Goal: Check status: Check status

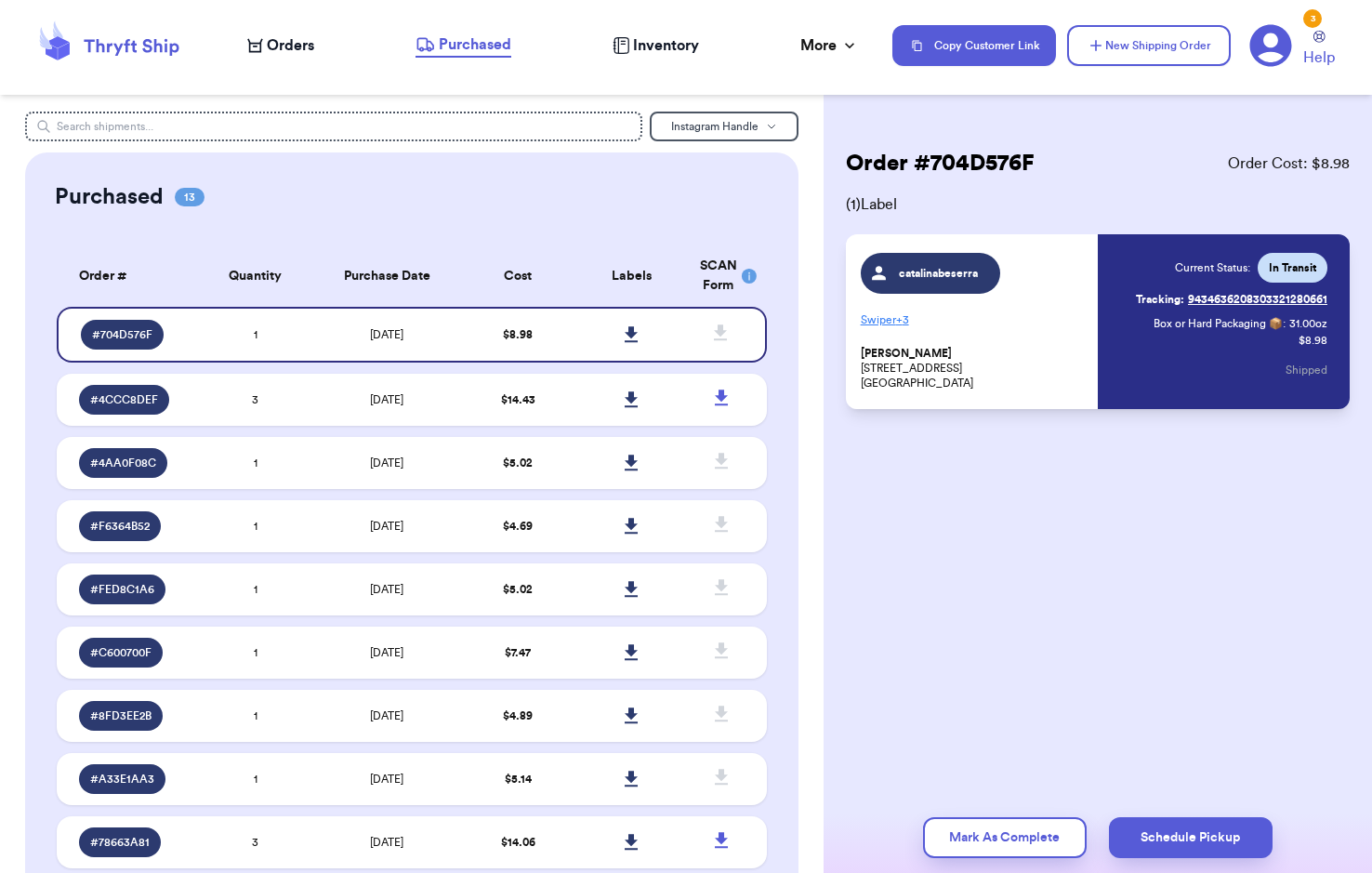
click at [271, 41] on span "Orders" at bounding box center [290, 45] width 48 height 22
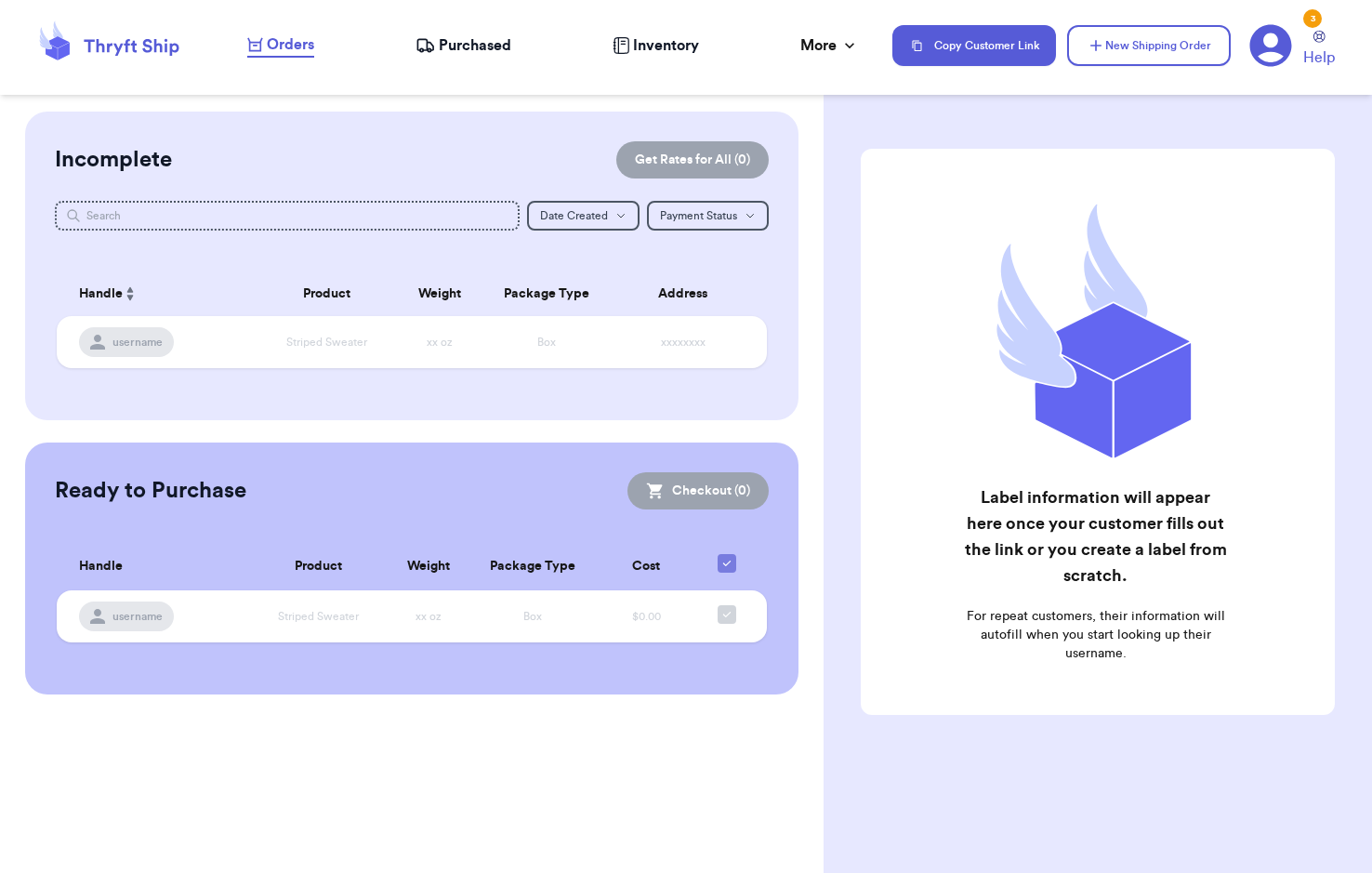
click at [466, 57] on nav "Orders Purchased Inventory More Stats Completed Orders Copy Customer Link New S…" at bounding box center [799, 45] width 1143 height 61
click at [492, 40] on span "Purchased" at bounding box center [475, 45] width 73 height 22
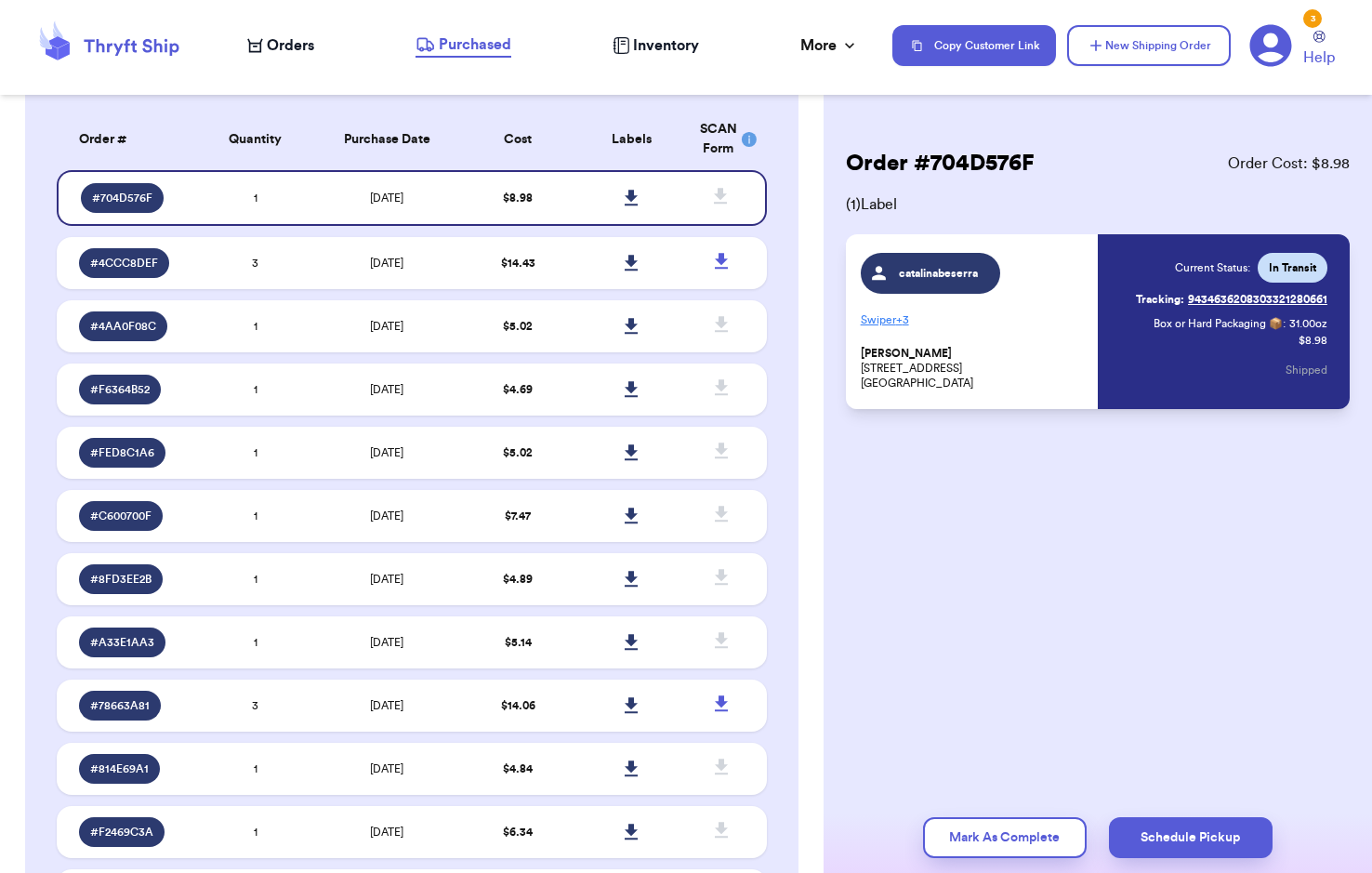
scroll to position [372, 0]
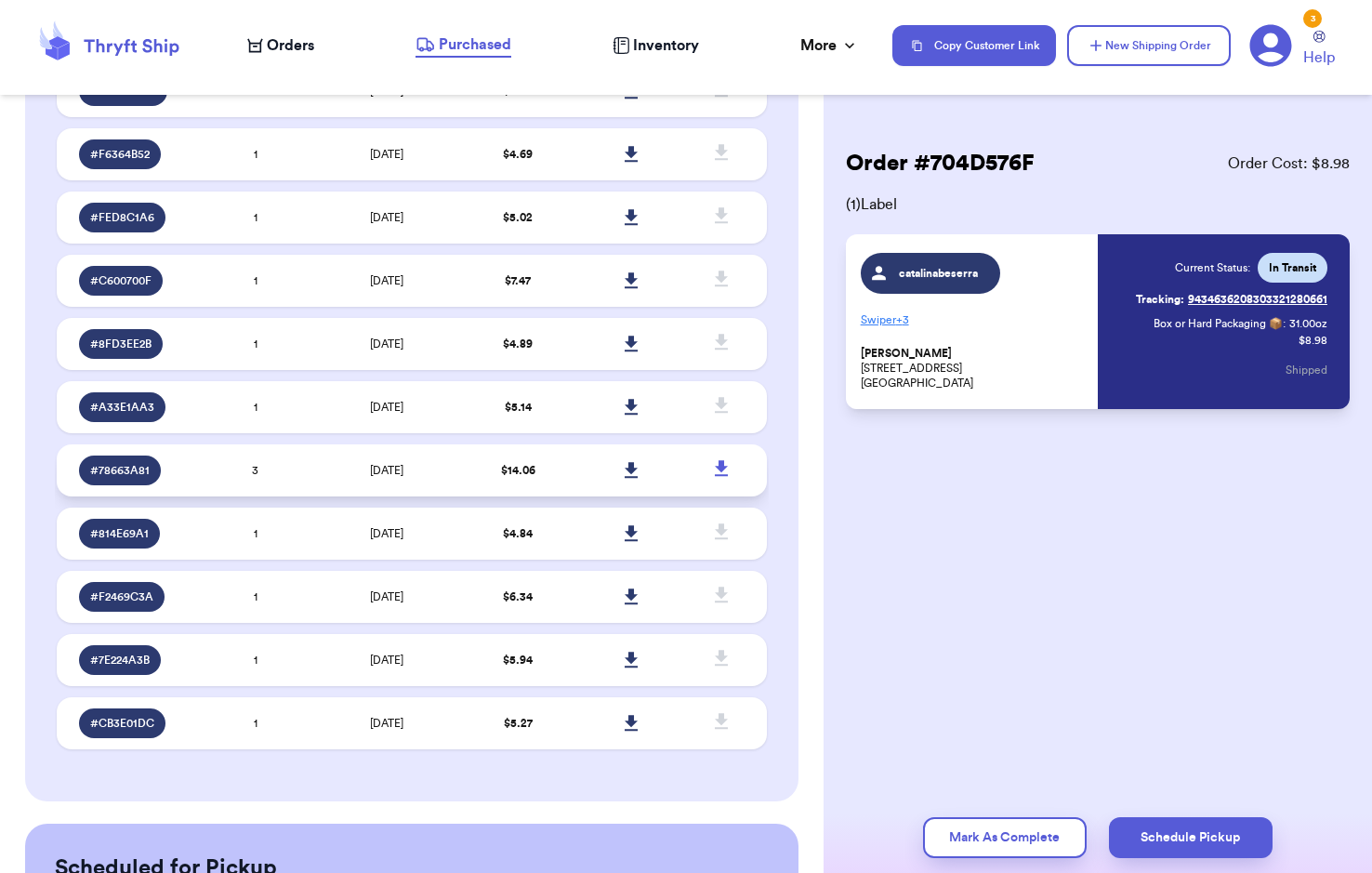
click at [370, 471] on span "[DATE]" at bounding box center [386, 470] width 33 height 11
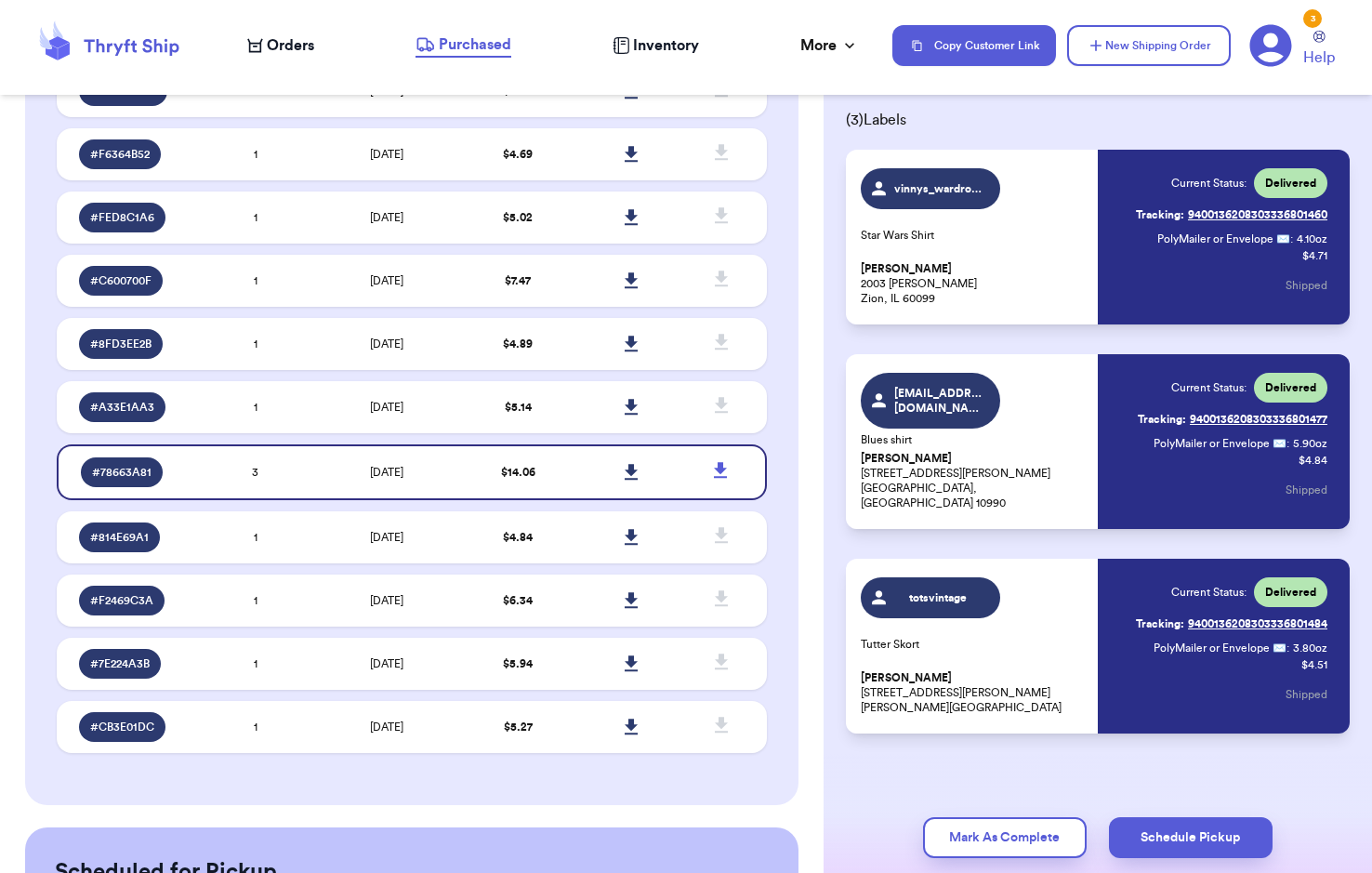
scroll to position [94, 0]
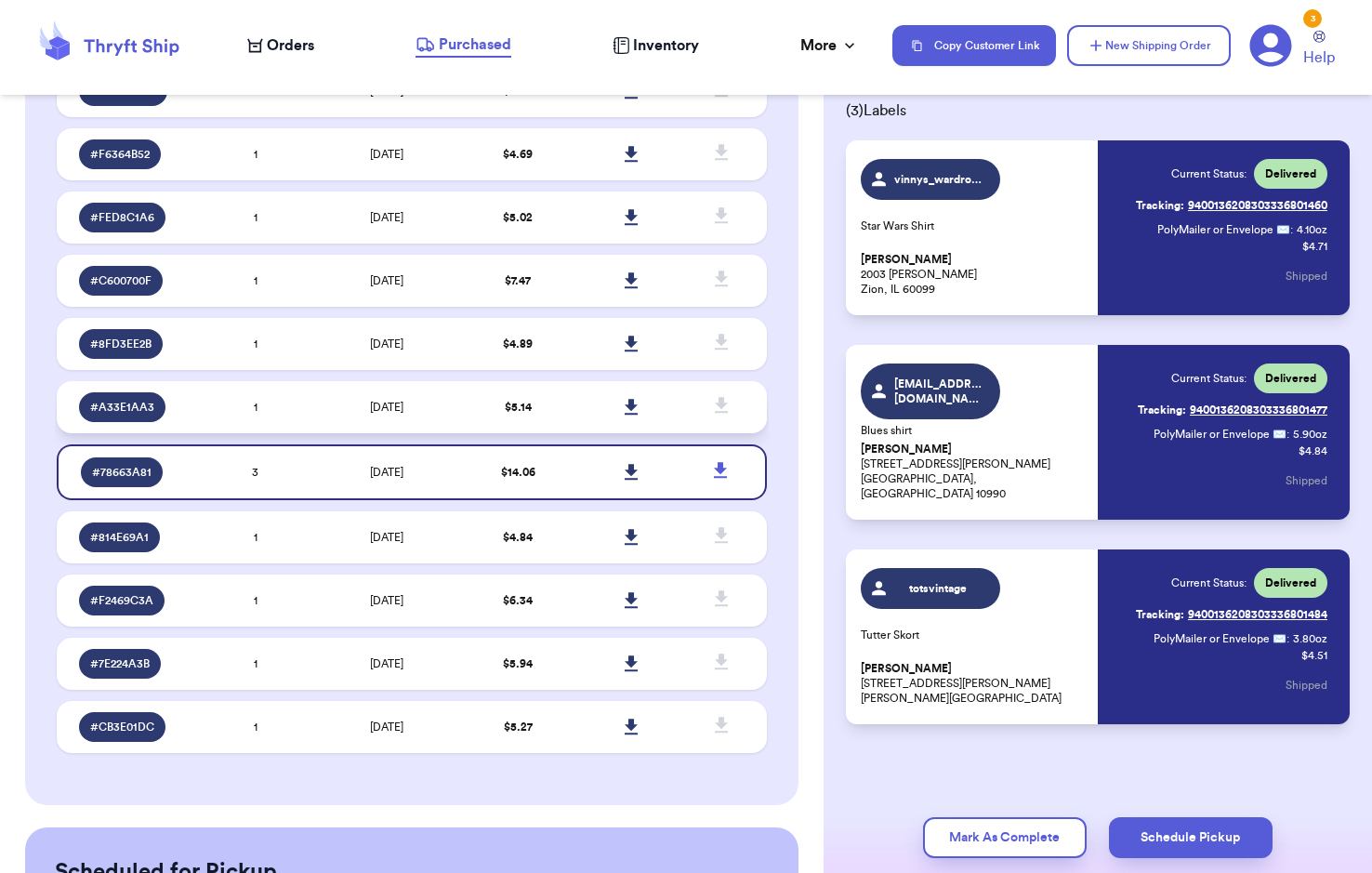
click at [408, 413] on td "[DATE]" at bounding box center [387, 407] width 150 height 52
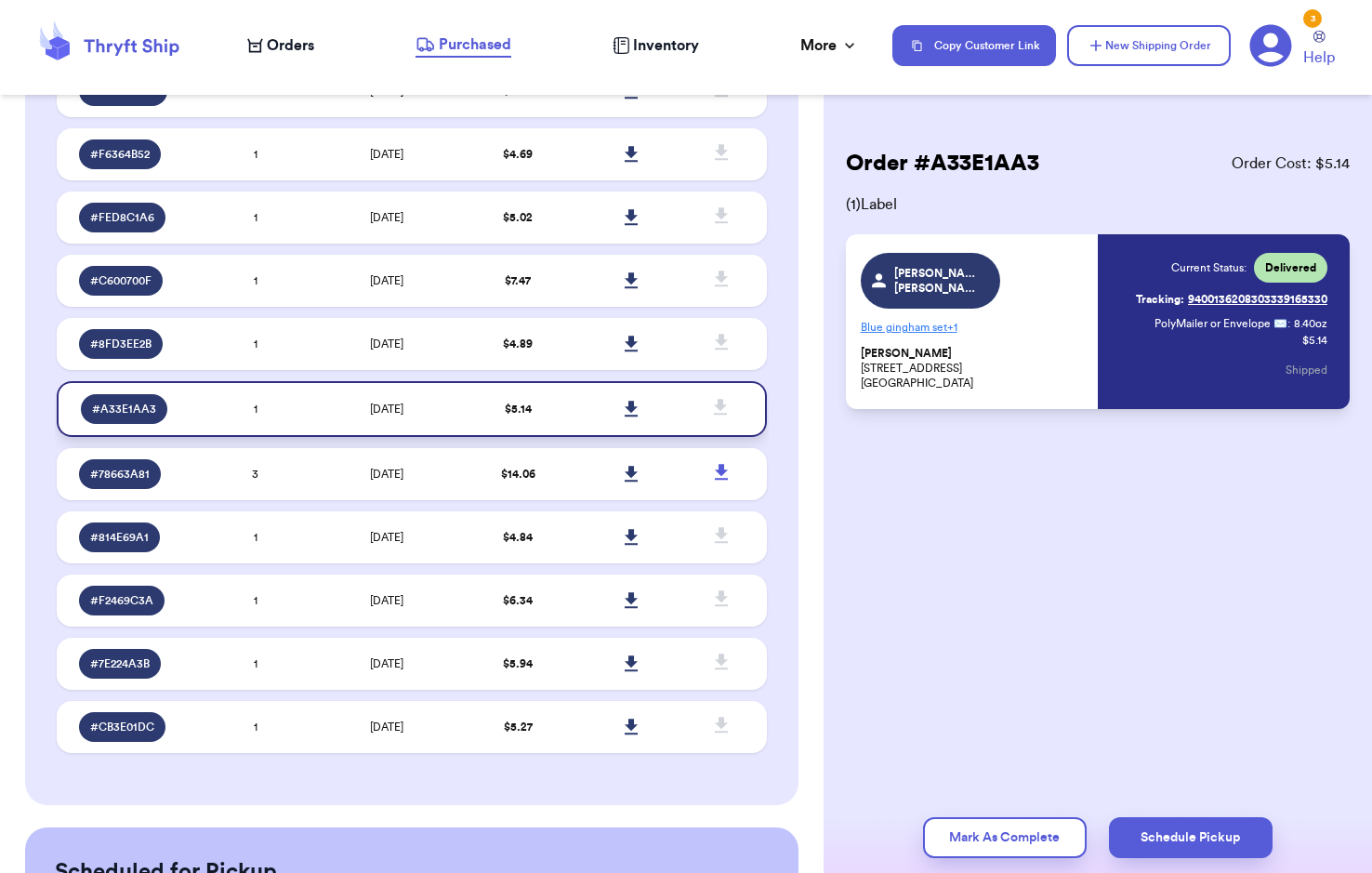
scroll to position [0, 0]
click at [417, 557] on td "[DATE]" at bounding box center [387, 537] width 150 height 52
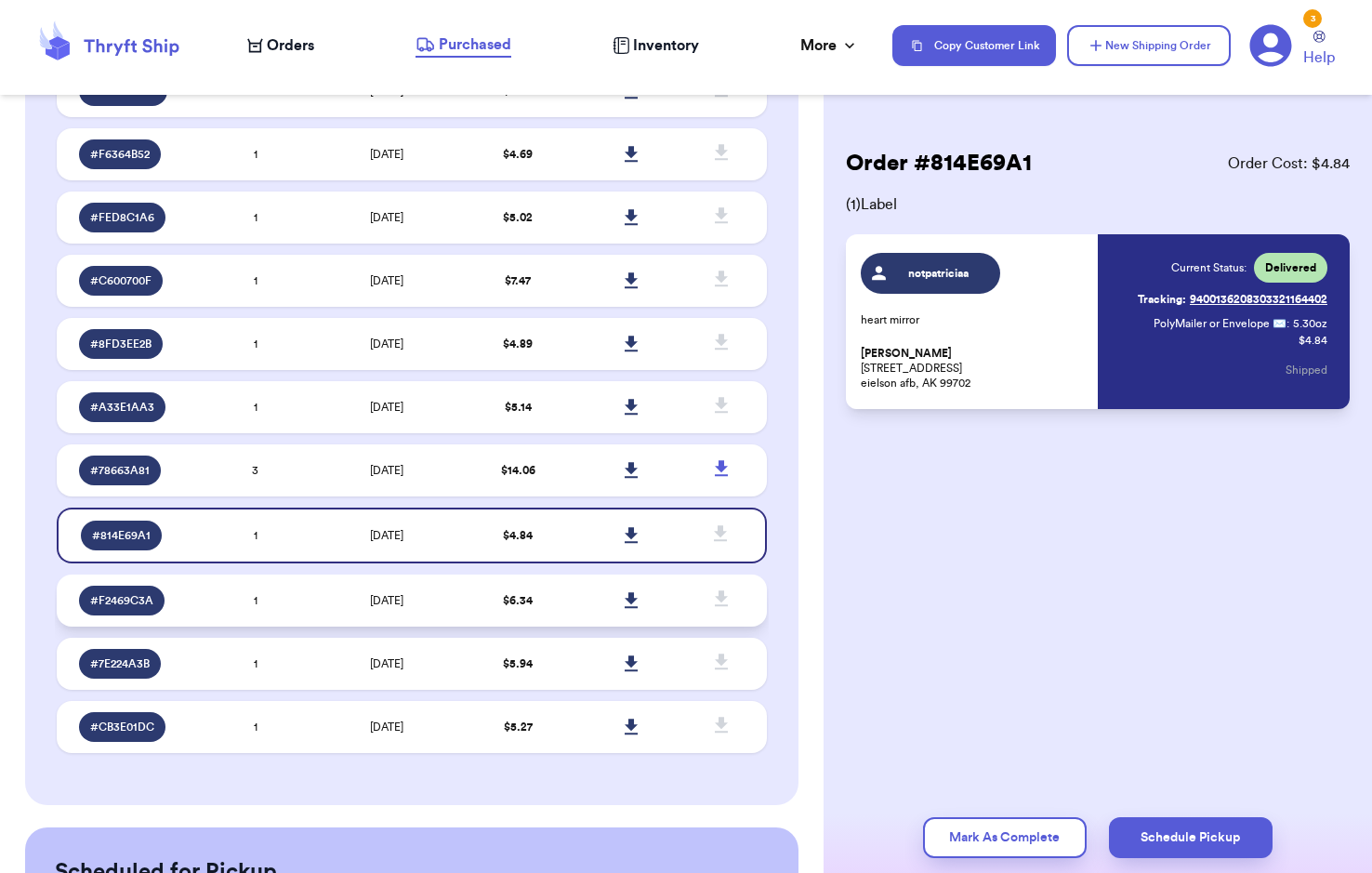
click at [403, 612] on td "[DATE]" at bounding box center [387, 600] width 150 height 52
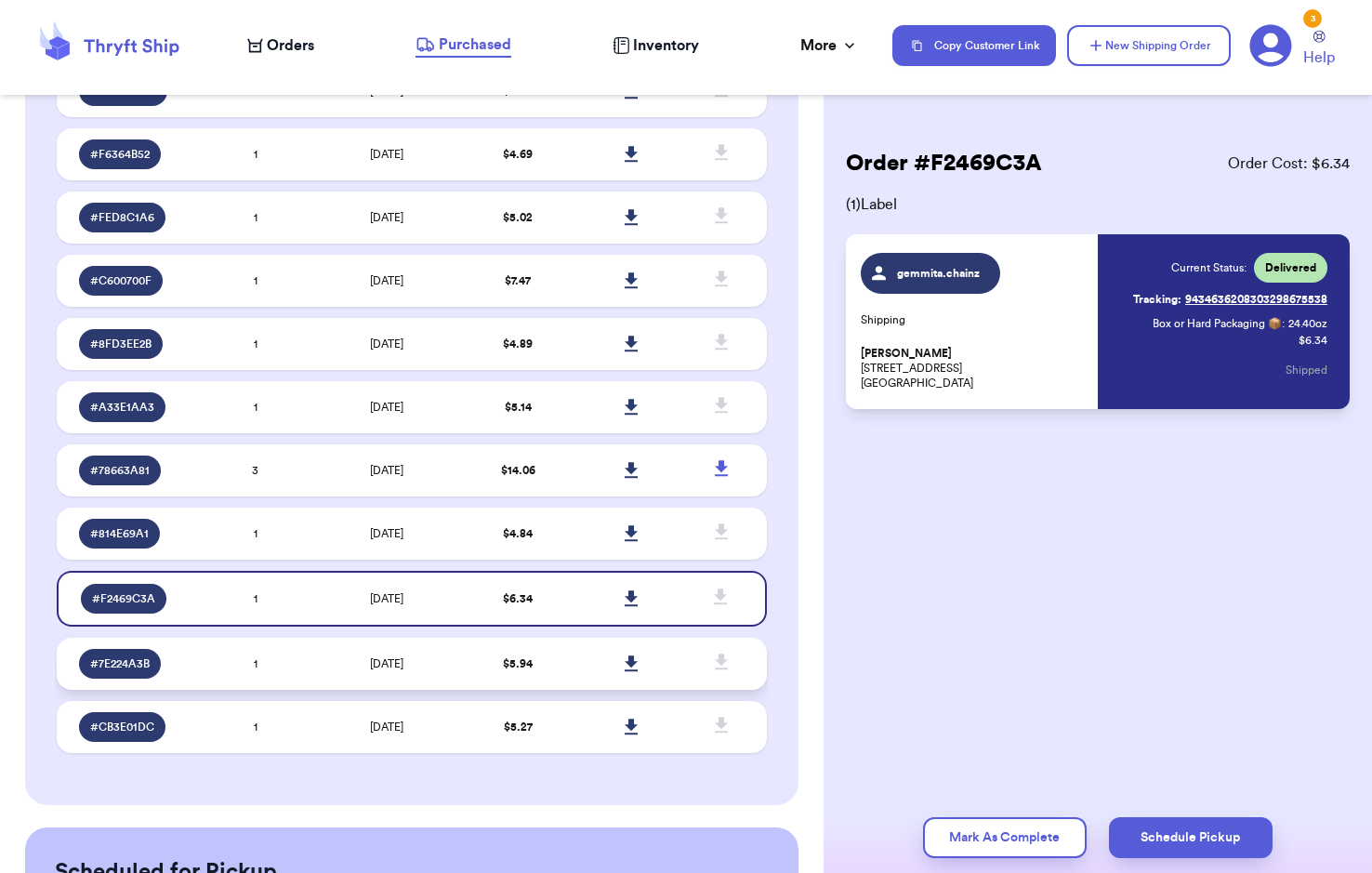
click at [409, 663] on td "[DATE]" at bounding box center [387, 664] width 150 height 52
